Goal: Information Seeking & Learning: Learn about a topic

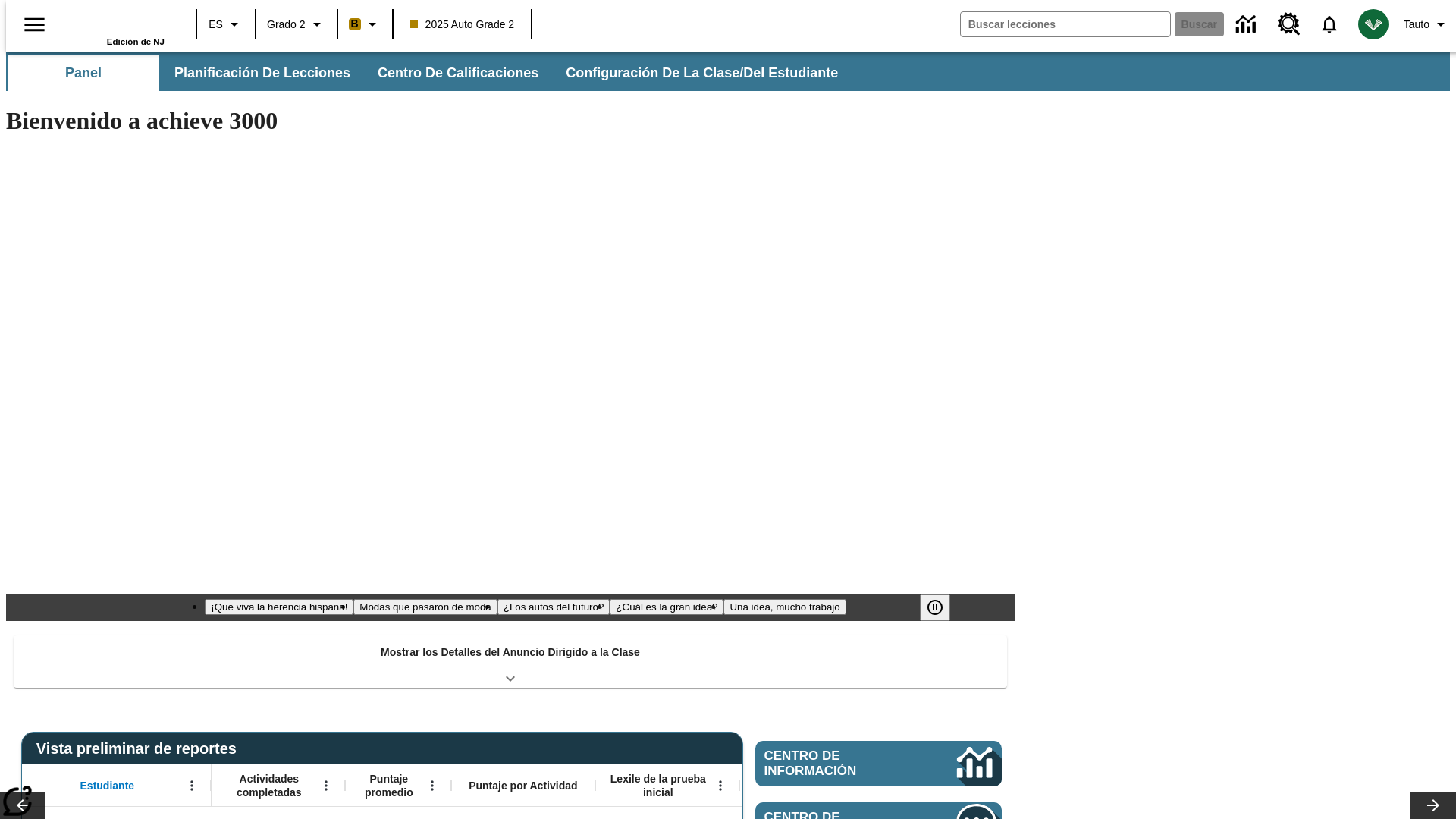
type input "-1"
click at [254, 73] on button "Planificación de lecciones" at bounding box center [263, 73] width 201 height 37
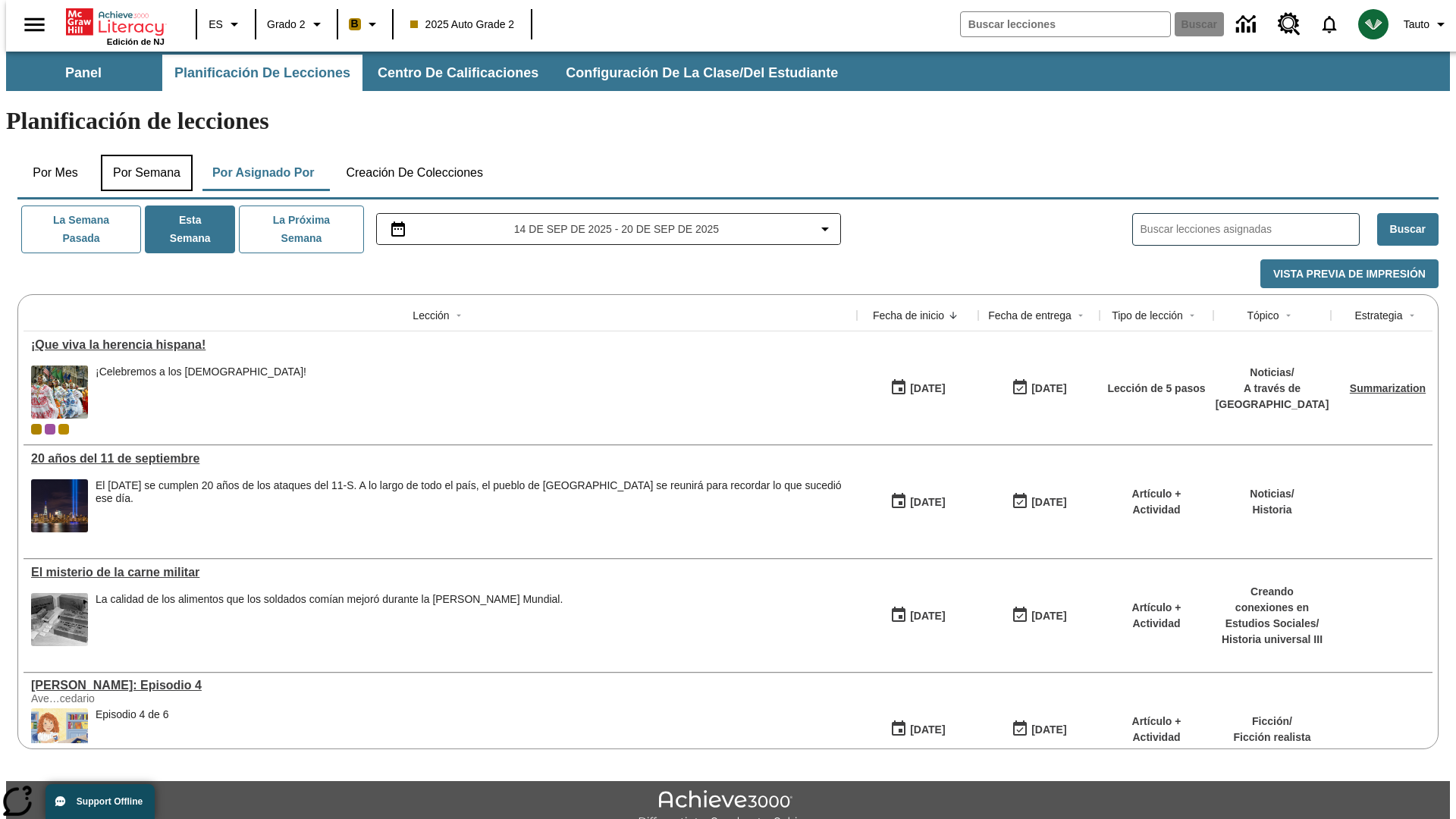
click at [142, 154] on button "Por semana" at bounding box center [147, 172] width 92 height 37
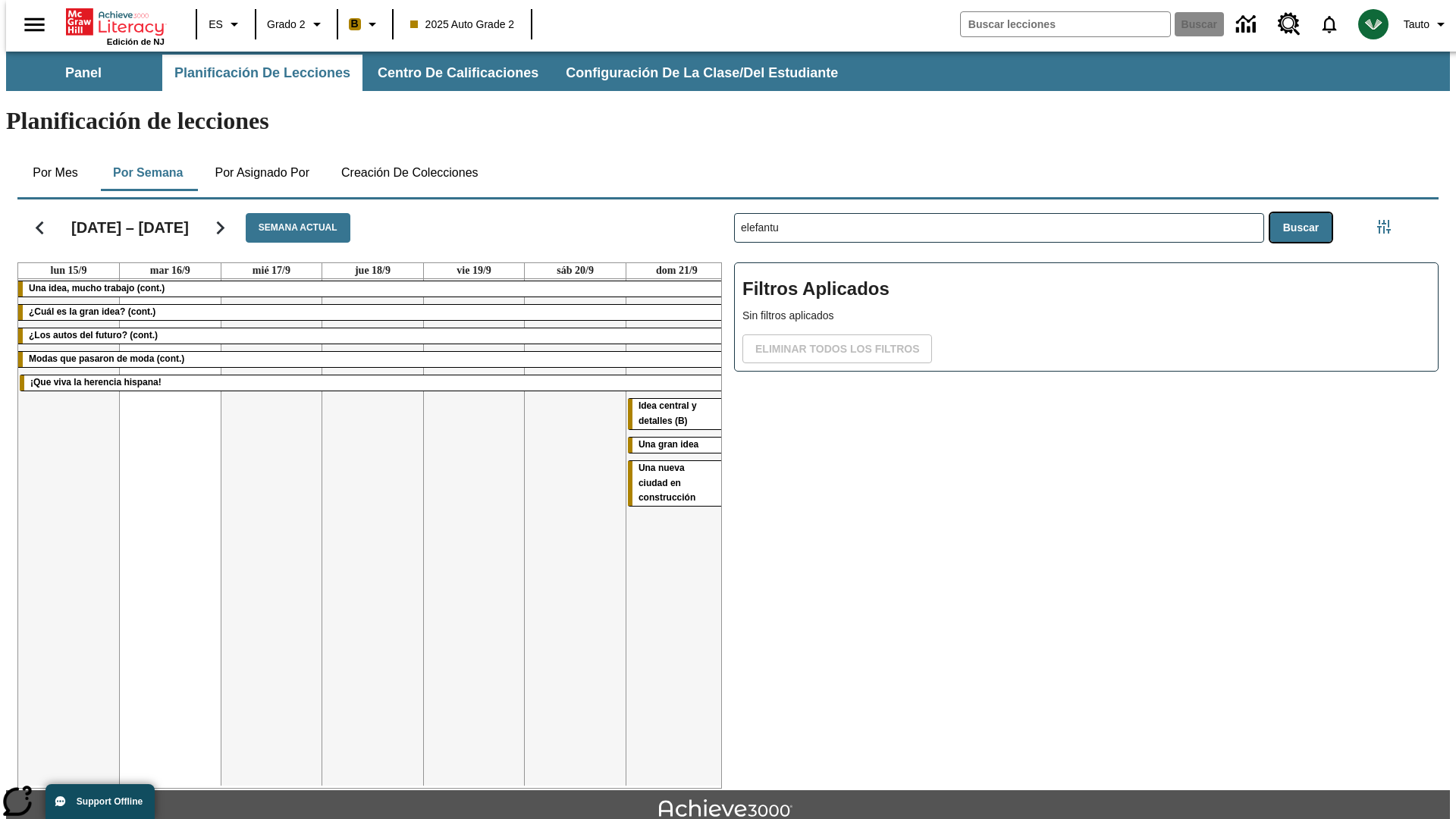
click at [1304, 213] on button "Buscar" at bounding box center [1301, 228] width 61 height 30
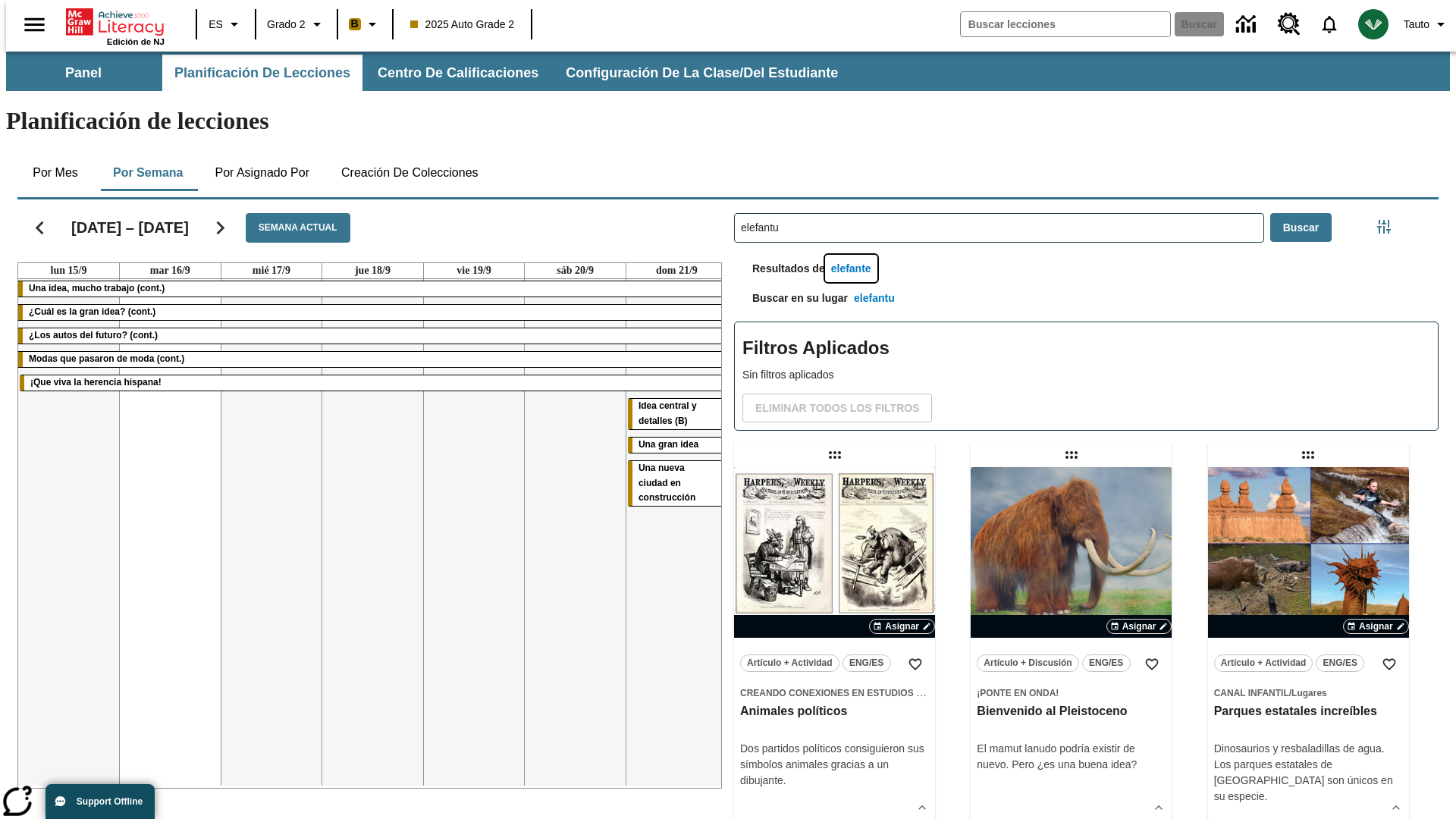
click at [853, 255] on button "elefante" at bounding box center [850, 269] width 52 height 28
type input "elefante"
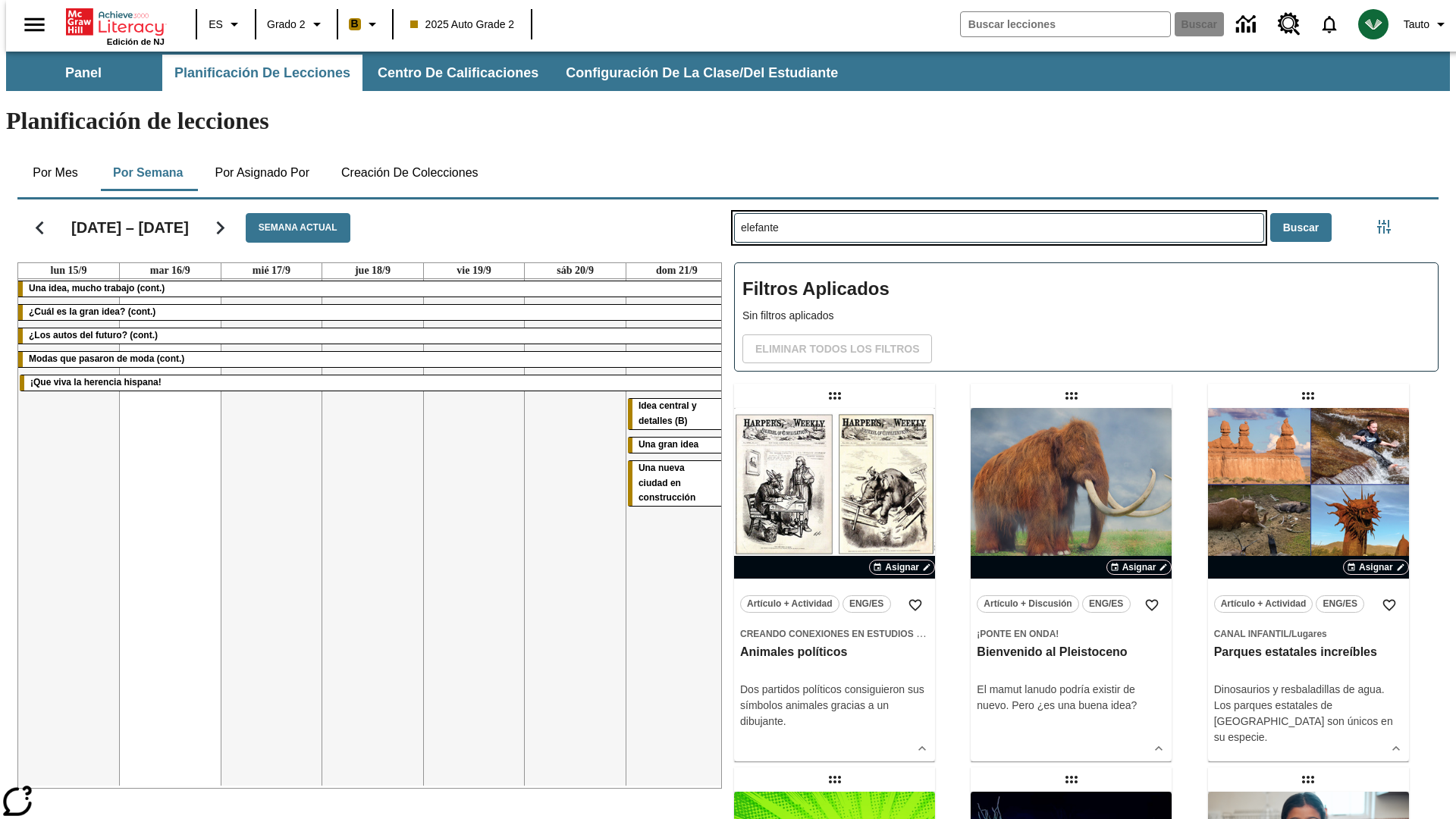
type input "elefantu"
